Goal: Find specific page/section: Find specific page/section

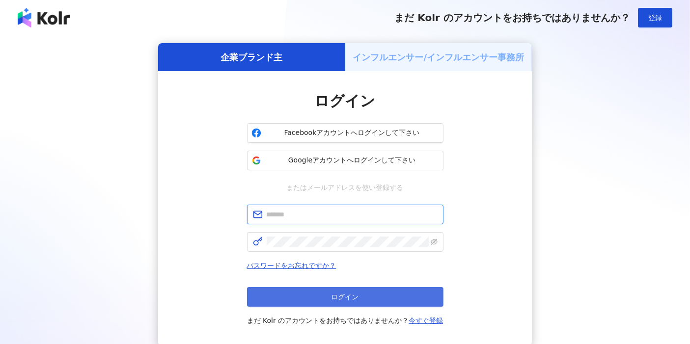
type input "**********"
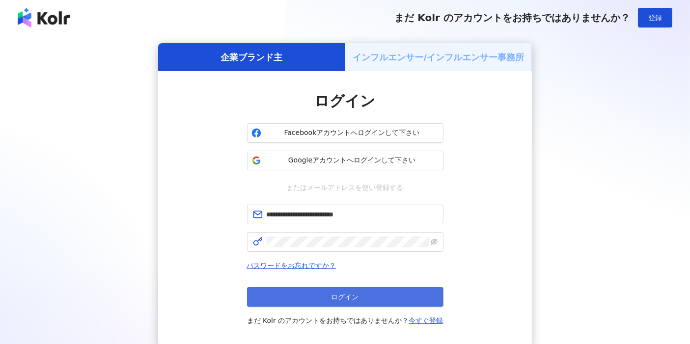
click at [394, 294] on button "ログイン" at bounding box center [345, 297] width 197 height 20
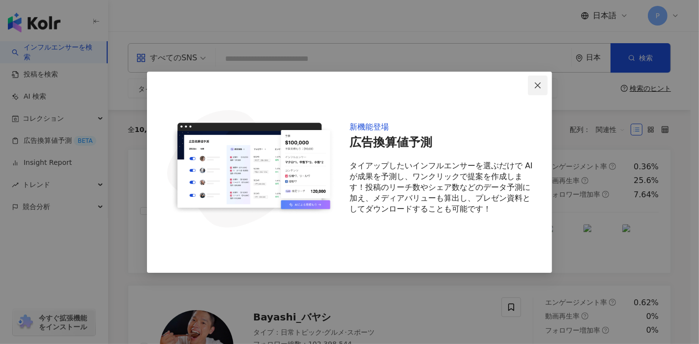
click at [544, 81] on button "Close" at bounding box center [538, 86] width 20 height 20
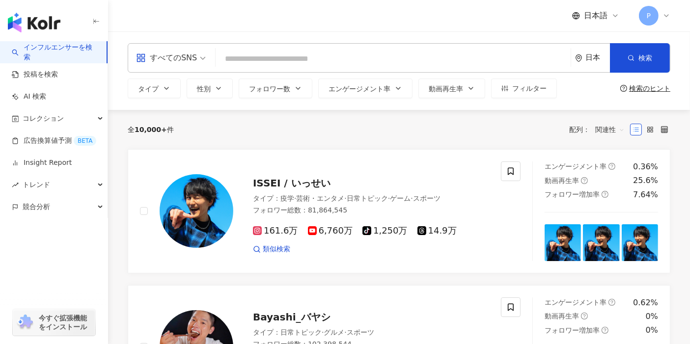
click at [537, 89] on span "フィルター" at bounding box center [529, 89] width 34 height 8
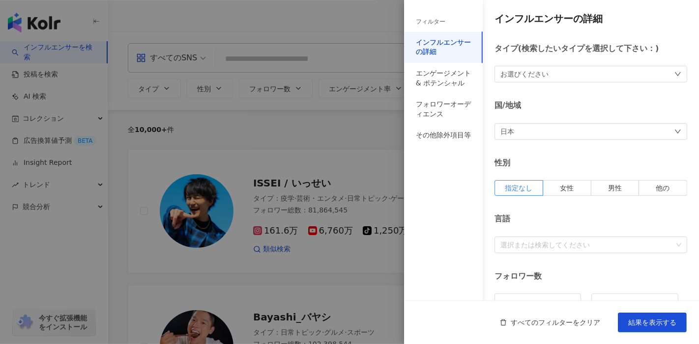
click at [358, 124] on div at bounding box center [349, 172] width 699 height 344
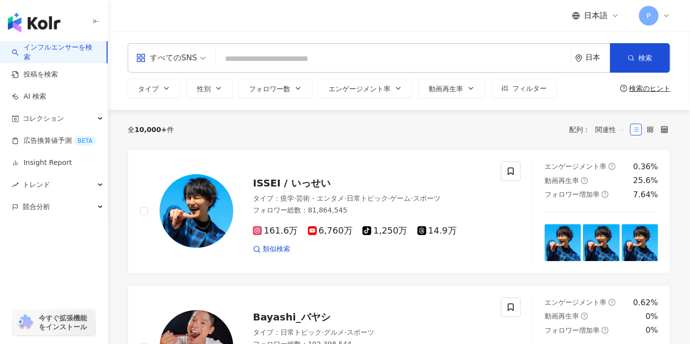
click at [665, 17] on icon at bounding box center [667, 16] width 8 height 8
click at [488, 30] on div "日本語 P" at bounding box center [399, 15] width 543 height 31
